Goal: Check status: Check status

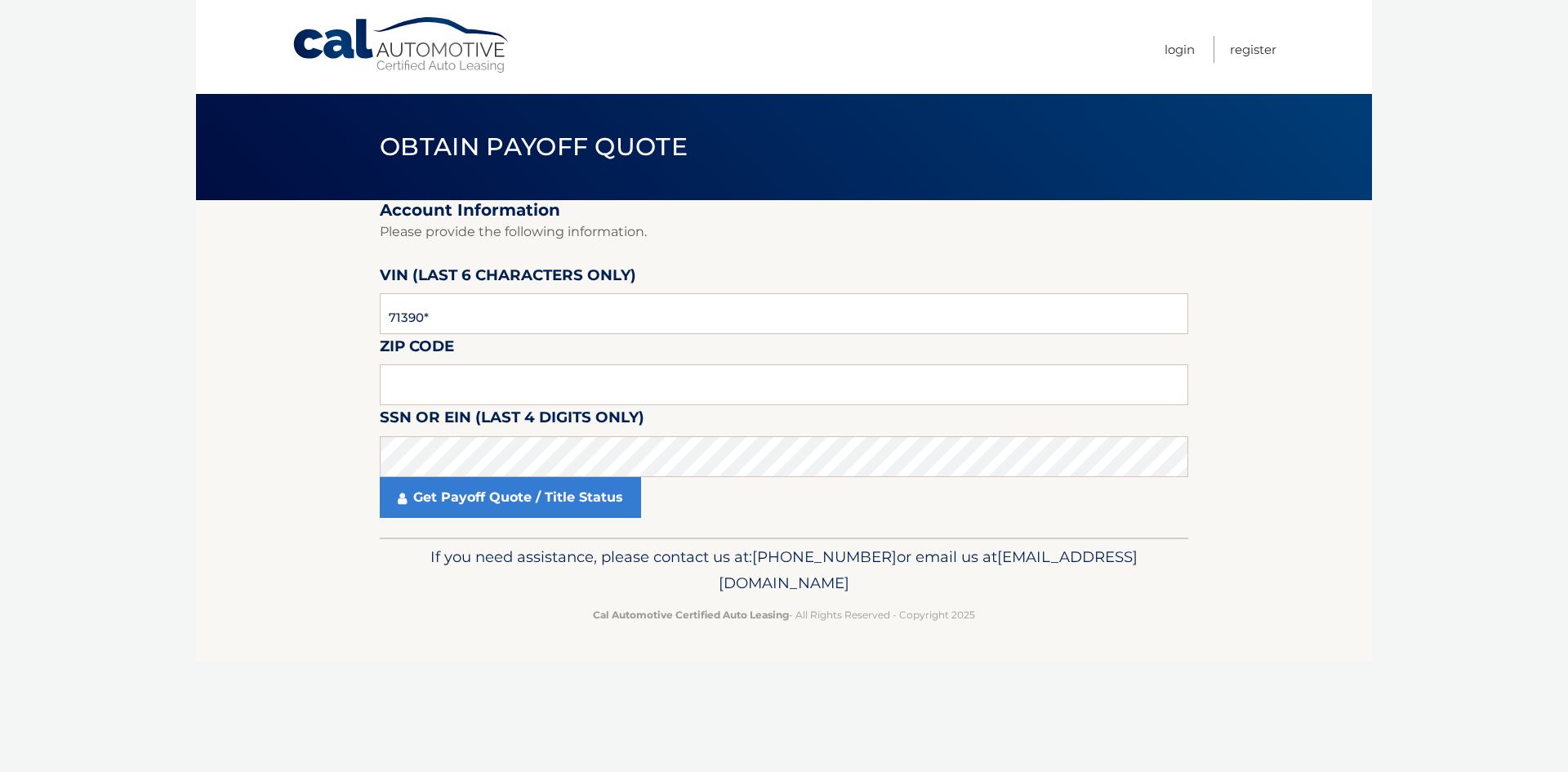
type input "713905"
click at [419, 378] on input "text" at bounding box center [784, 384] width 808 height 41
type input "10309"
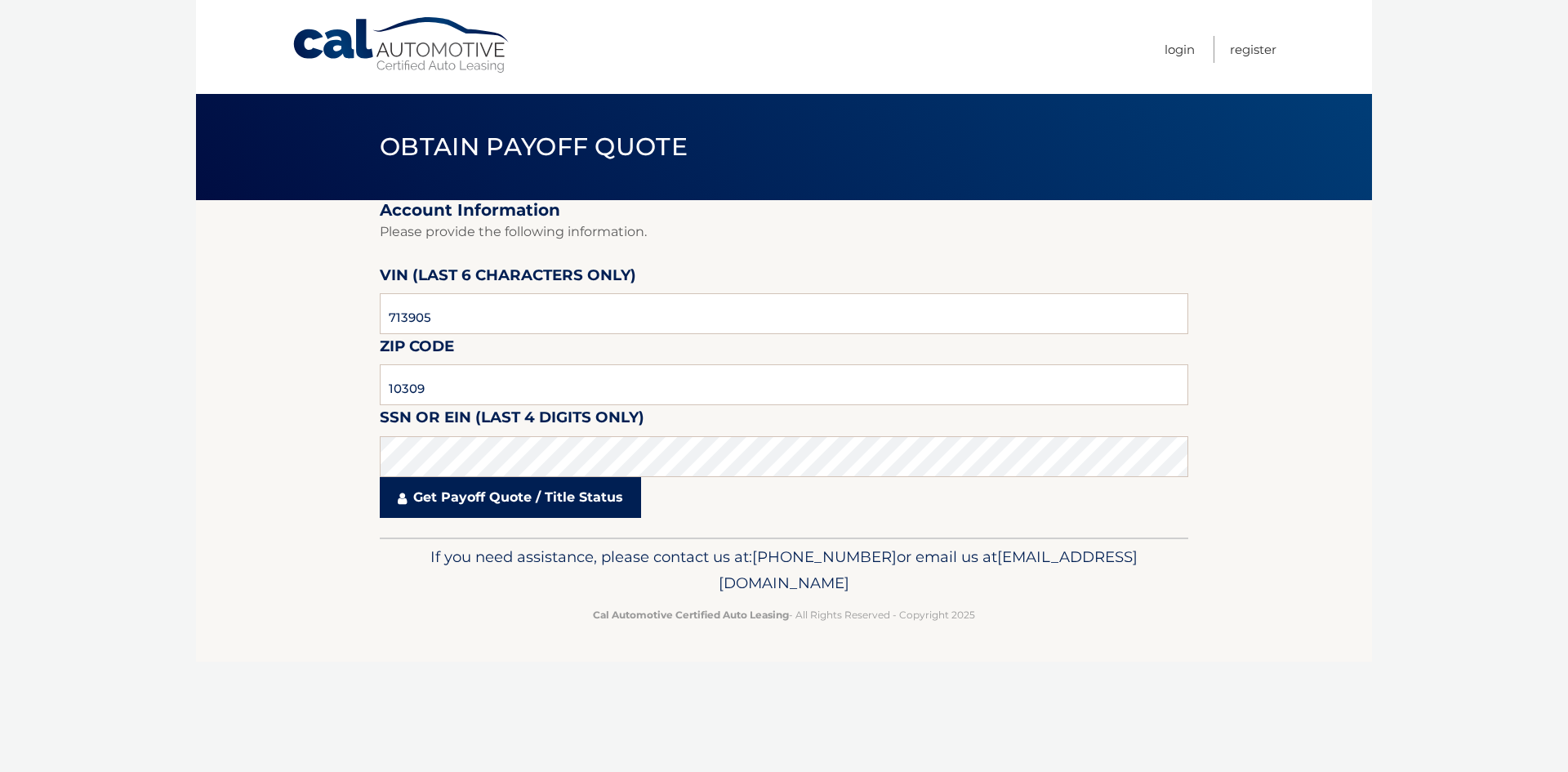
click at [507, 505] on link "Get Payoff Quote / Title Status" at bounding box center [510, 497] width 261 height 41
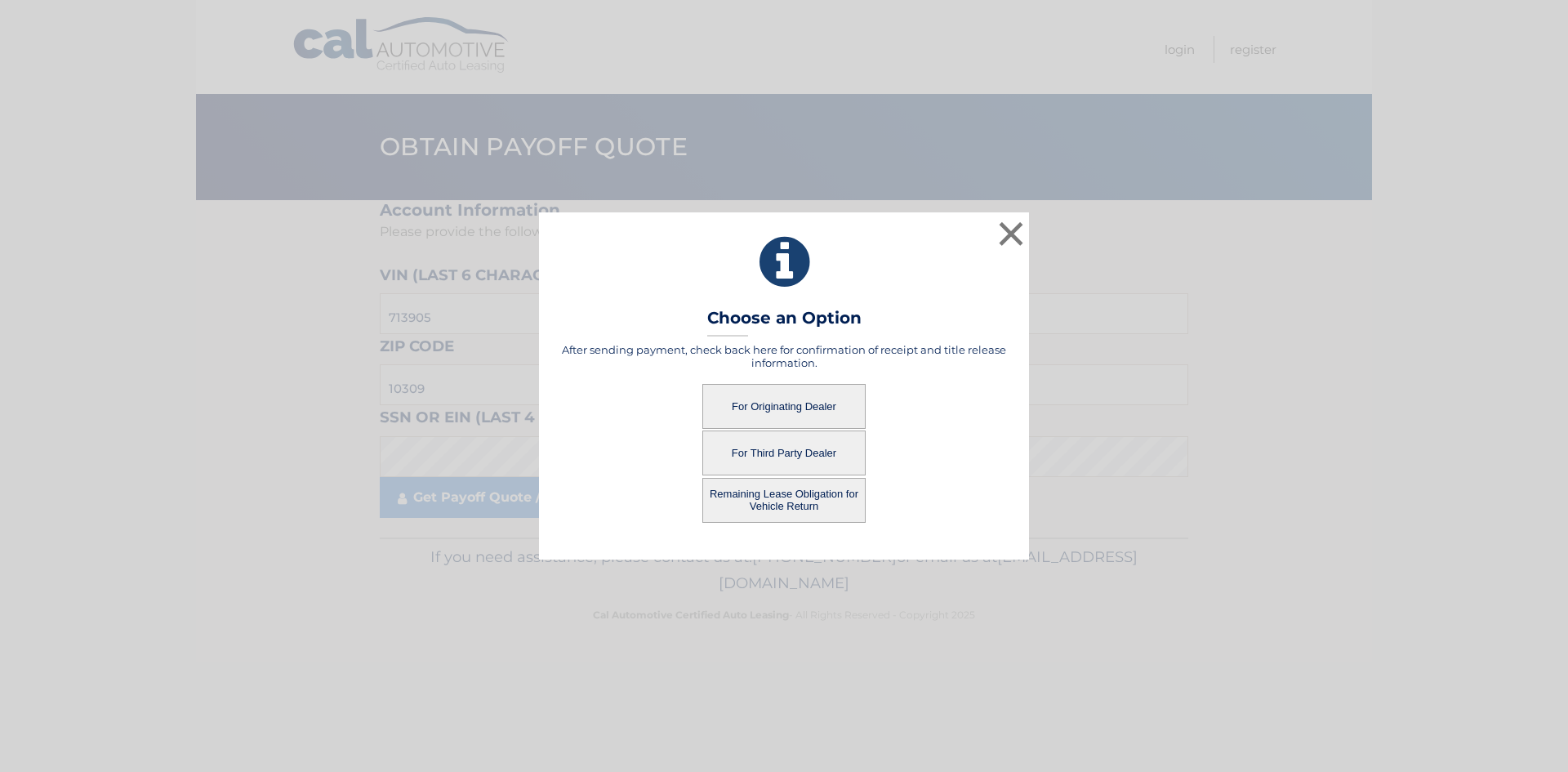
click at [771, 408] on button "For Originating Dealer" at bounding box center [784, 406] width 163 height 45
click at [785, 402] on button "For Originating Dealer" at bounding box center [784, 406] width 163 height 45
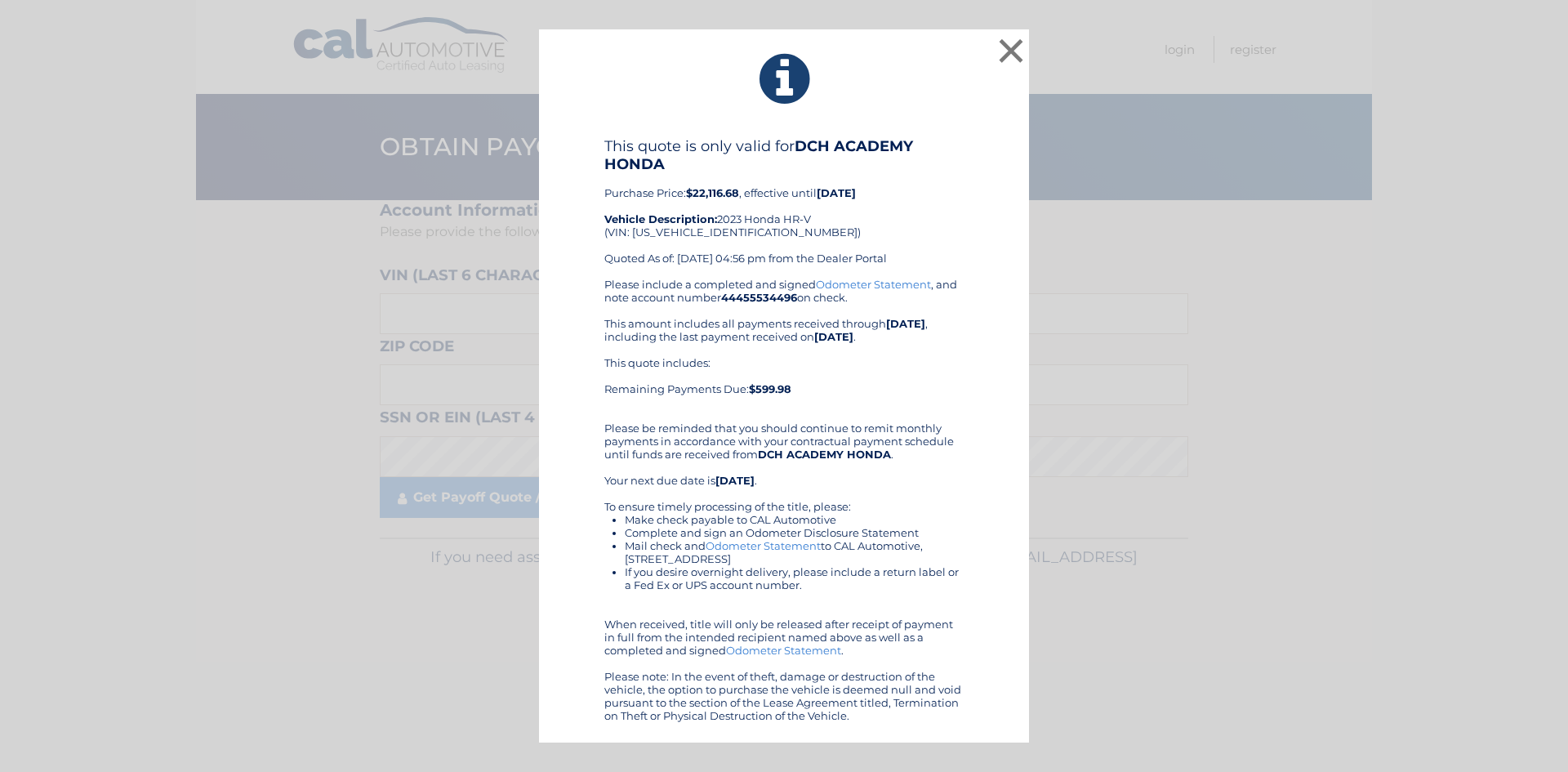
click at [706, 229] on div "This quote is only valid for DCH ACADEMY HONDA Purchase Price: $22,116.68 , eff…" at bounding box center [784, 207] width 359 height 141
copy div "3CZRZ2H51PM713905"
click at [1022, 47] on button "×" at bounding box center [1011, 51] width 33 height 33
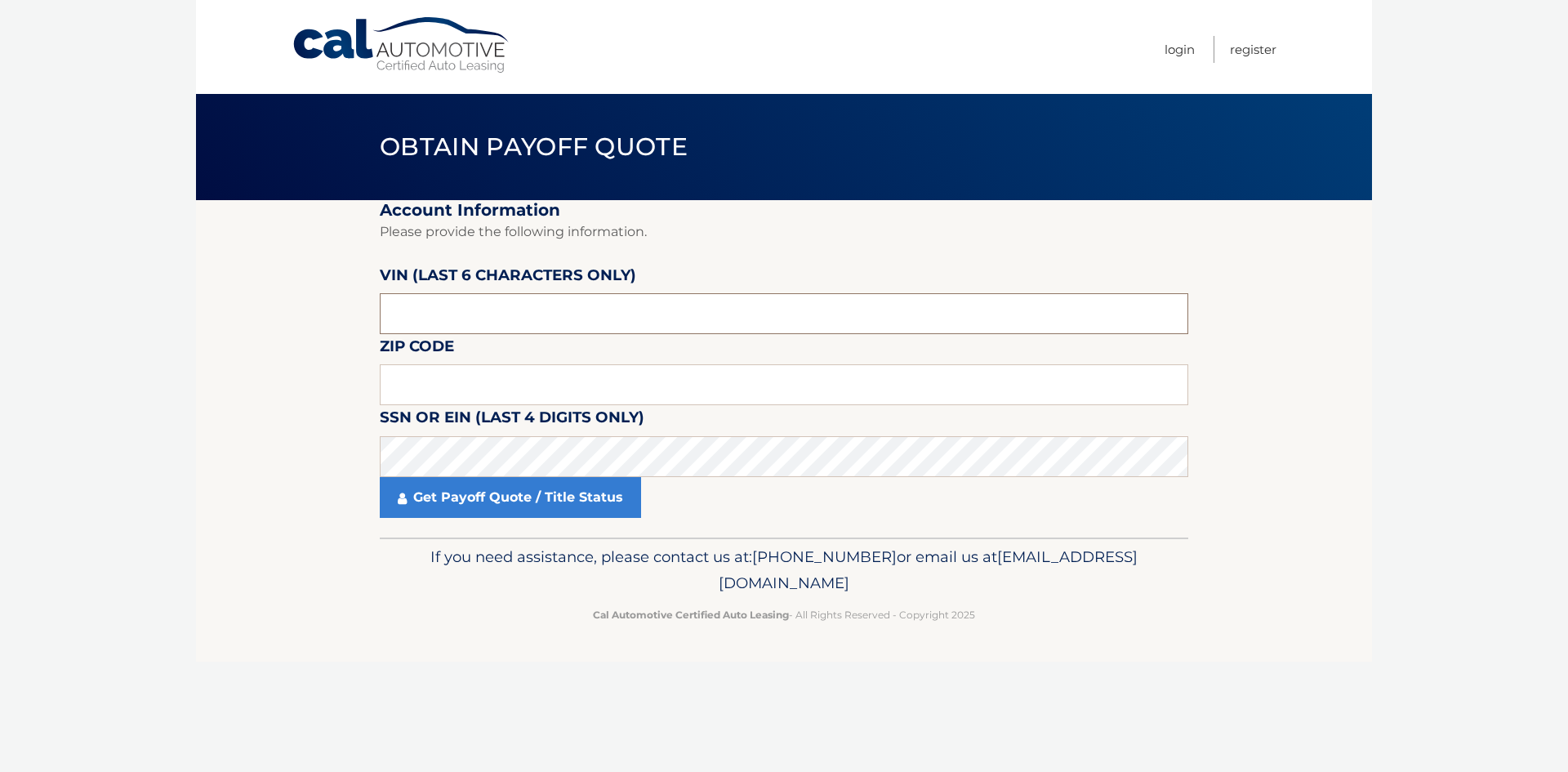
click at [442, 315] on input "text" at bounding box center [784, 313] width 808 height 41
type input "713905"
click at [422, 388] on input "text" at bounding box center [784, 384] width 808 height 41
type input "10309"
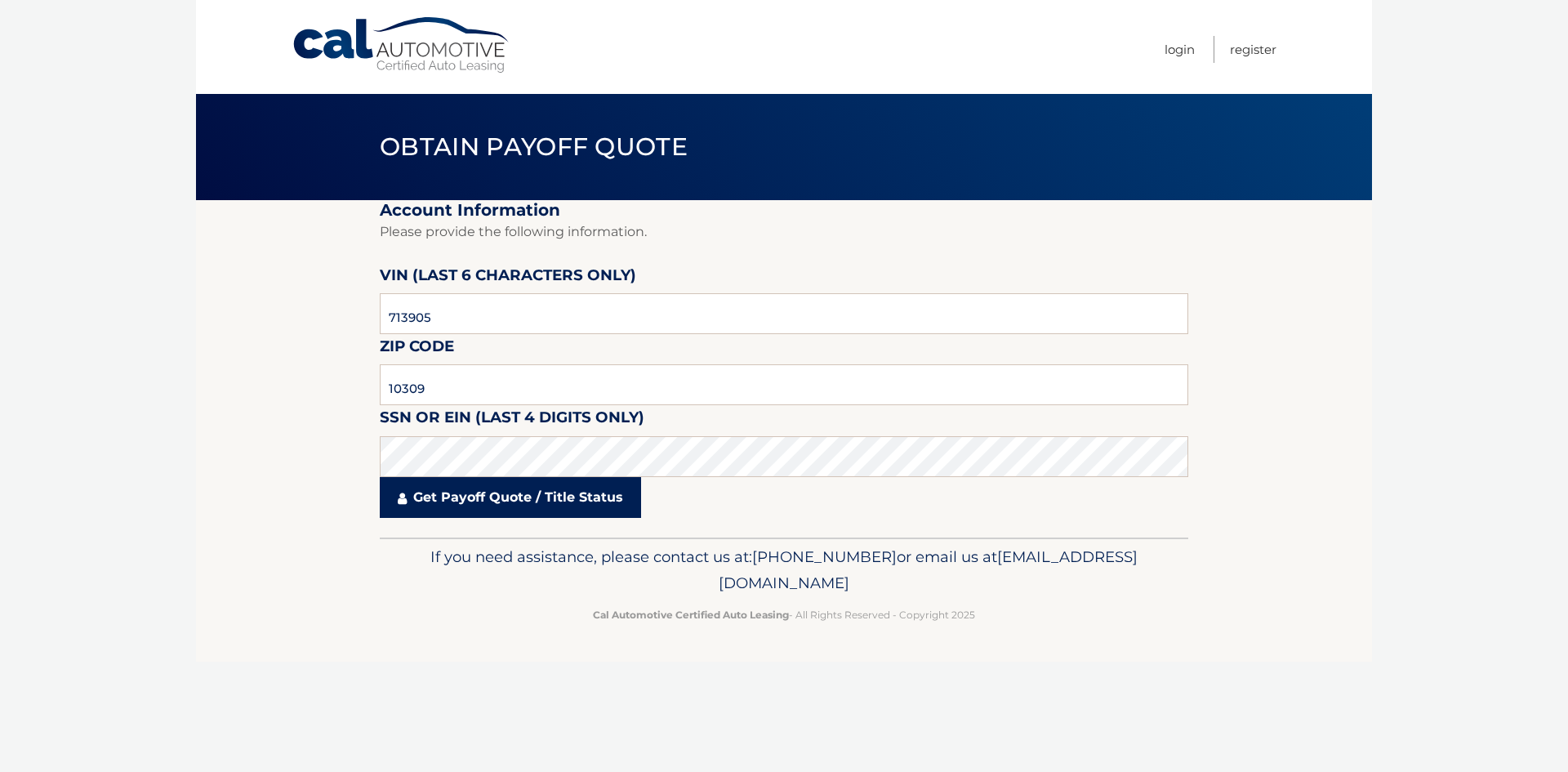
click at [515, 498] on link "Get Payoff Quote / Title Status" at bounding box center [510, 497] width 261 height 41
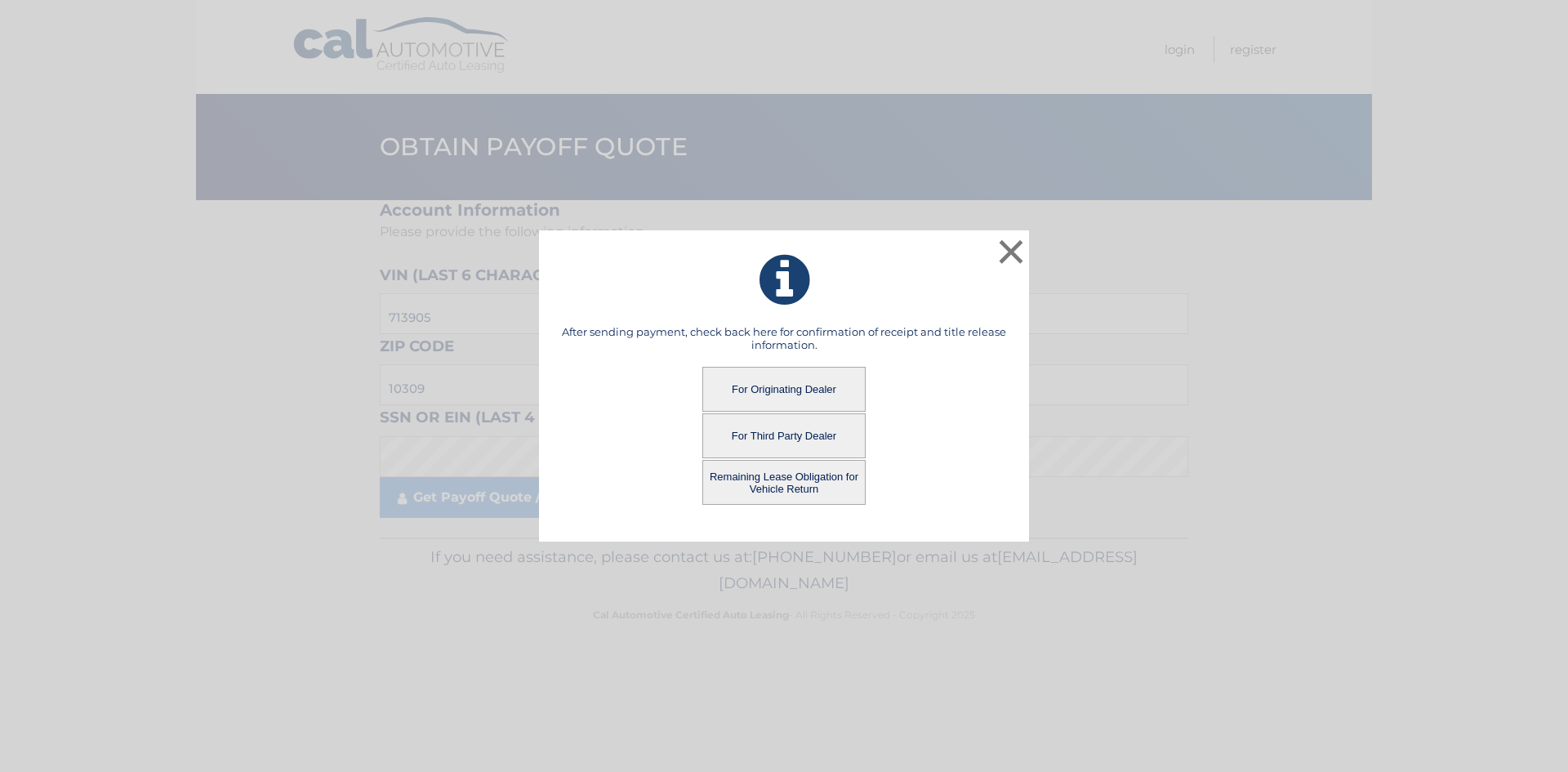
click at [771, 430] on button "For Third Party Dealer" at bounding box center [784, 435] width 163 height 45
click at [748, 429] on button "For Third Party Dealer" at bounding box center [784, 435] width 163 height 45
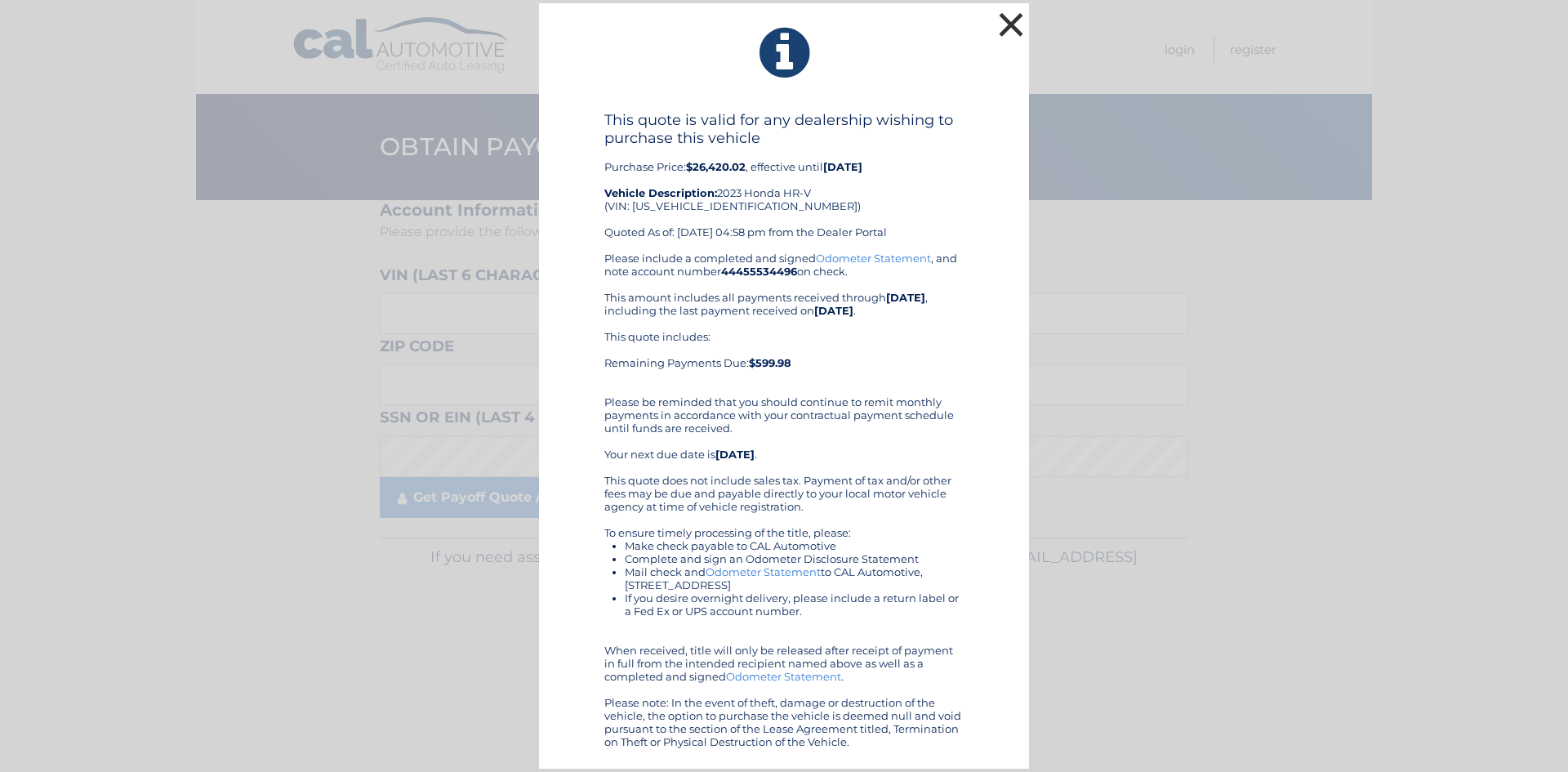
click at [1012, 25] on button "×" at bounding box center [1011, 24] width 33 height 33
